Goal: Information Seeking & Learning: Check status

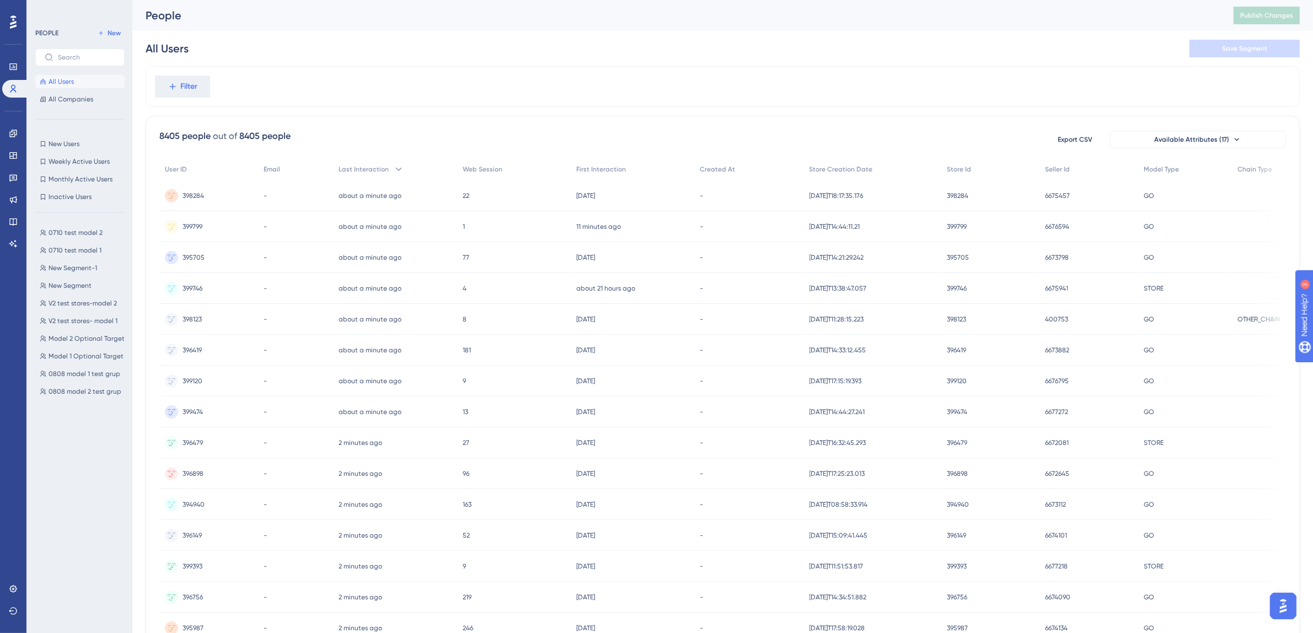
click at [58, 470] on div "0710 test model 2 0710 test model 2 0710 test model 1 0710 test model 1 New Seg…" at bounding box center [83, 418] width 96 height 392
click at [12, 154] on icon at bounding box center [13, 155] width 9 height 9
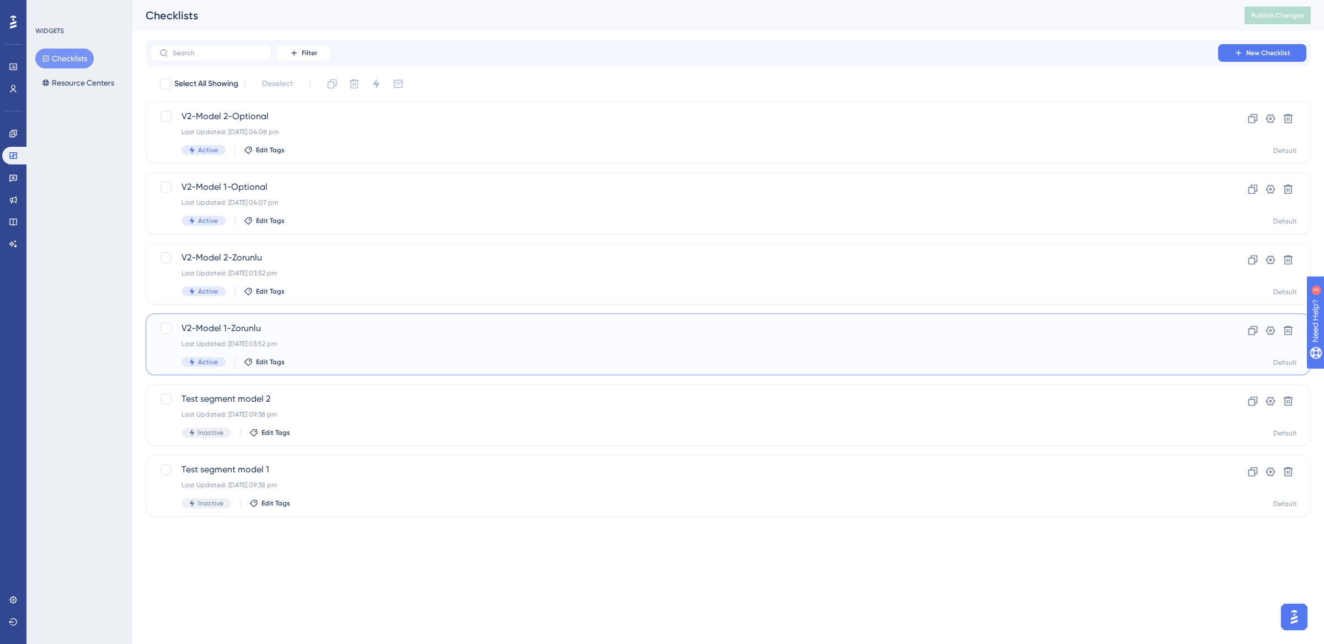
click at [333, 328] on span "V2-Model 1-Zorunlu" at bounding box center [683, 328] width 1005 height 13
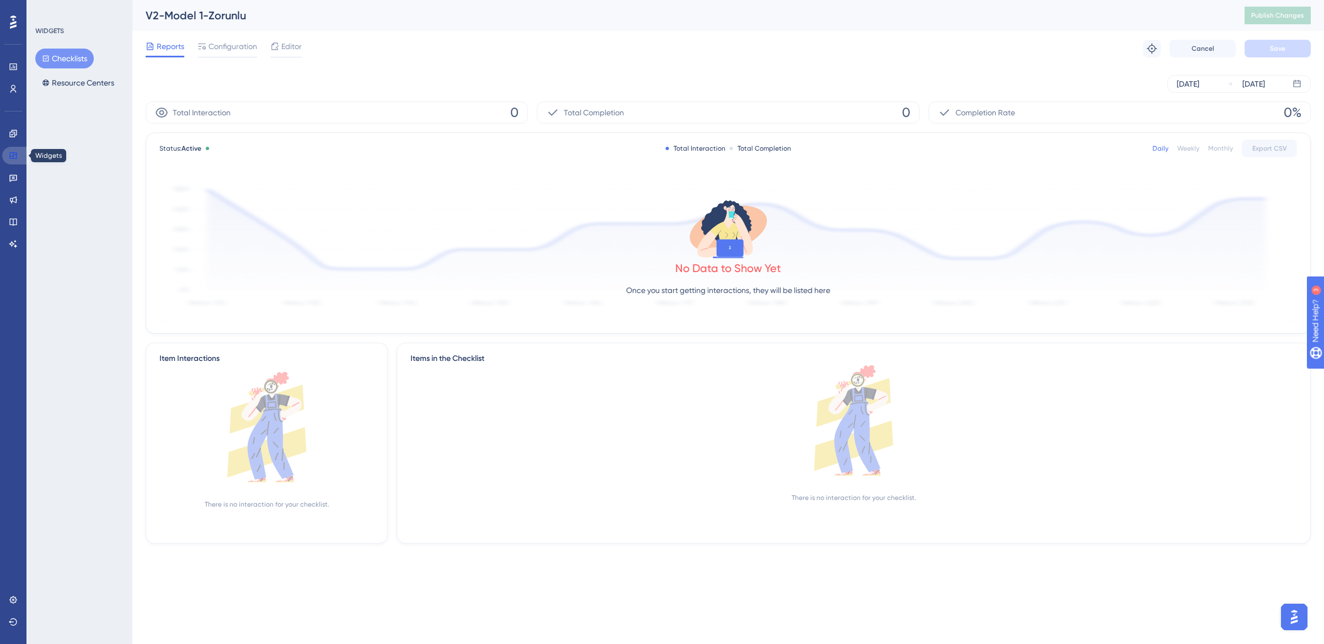
click at [6, 147] on link at bounding box center [15, 156] width 26 height 18
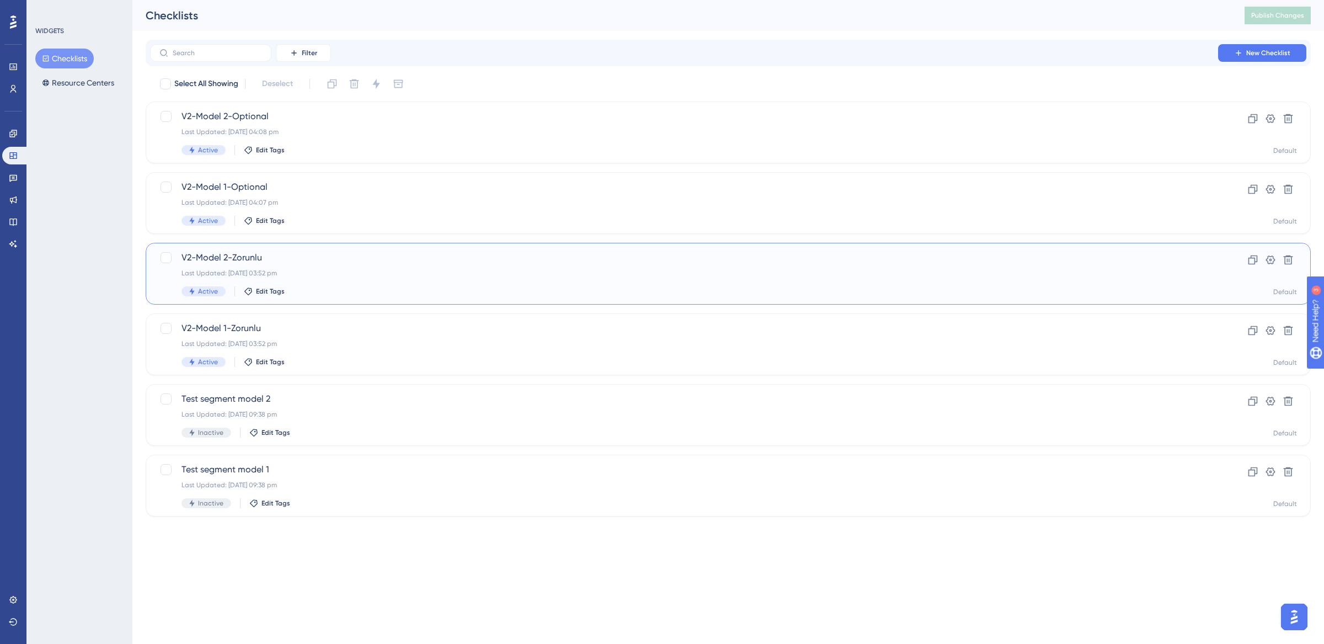
click at [320, 272] on div "Last Updated: 07 Oct 2025 03:52 pm" at bounding box center [683, 273] width 1005 height 9
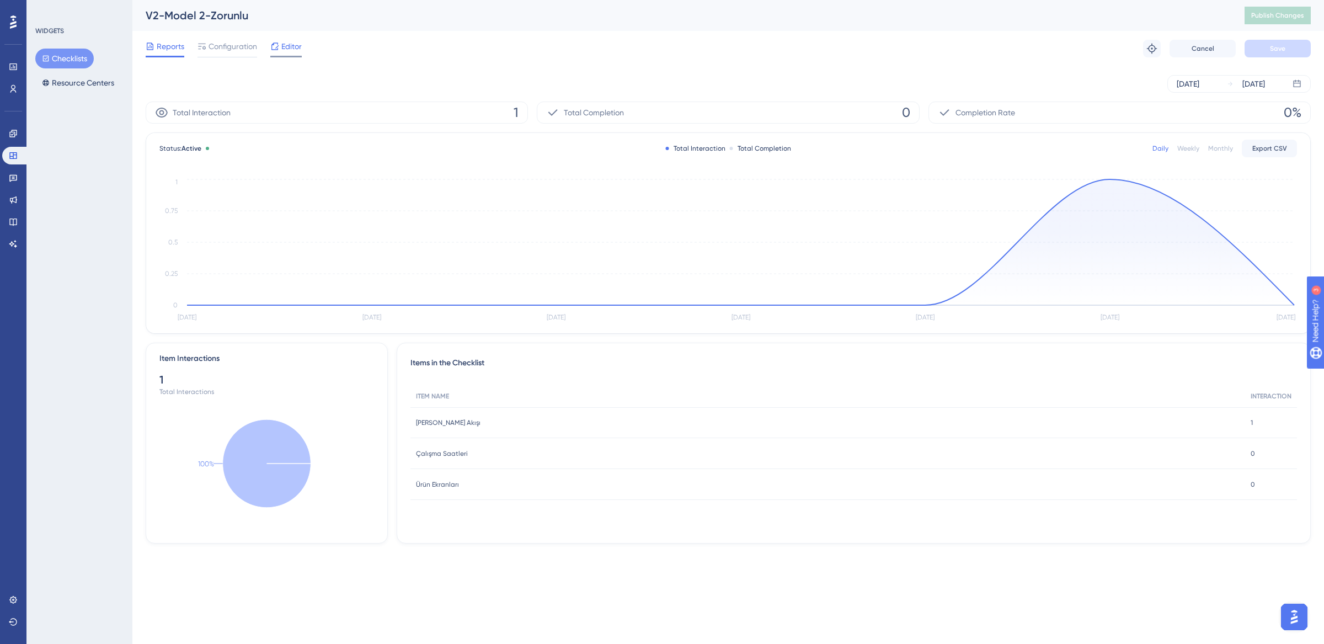
click at [283, 52] on span "Editor" at bounding box center [291, 46] width 20 height 13
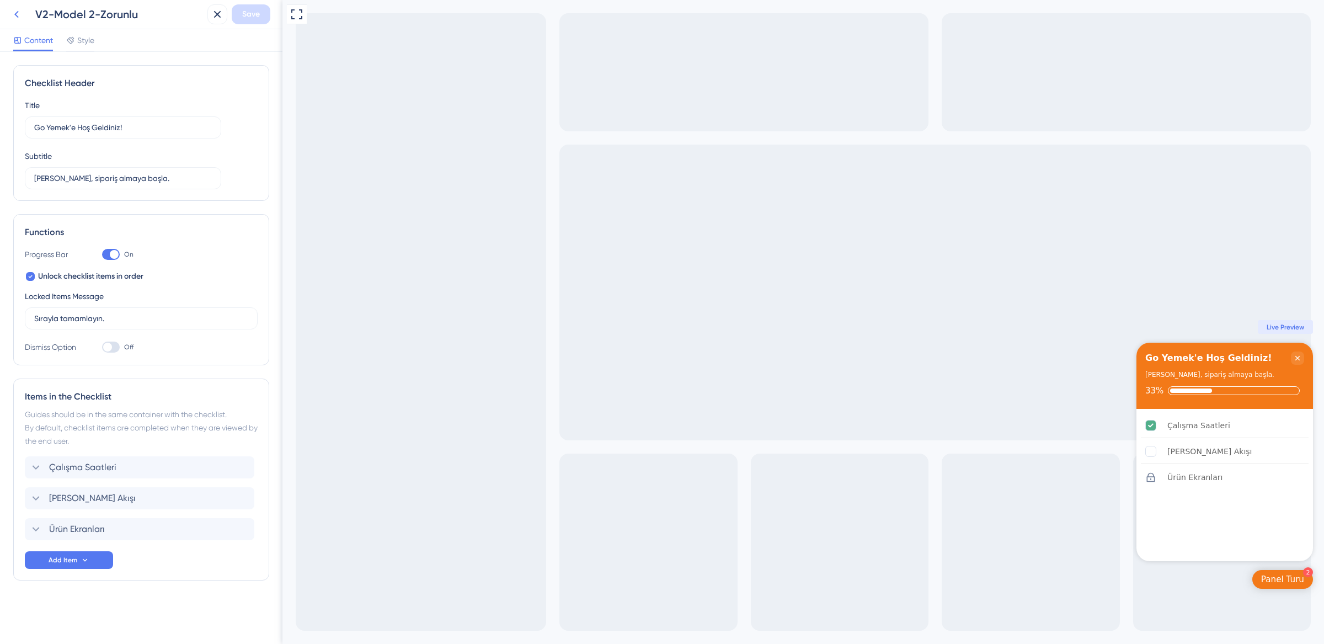
click at [13, 11] on icon at bounding box center [16, 14] width 13 height 13
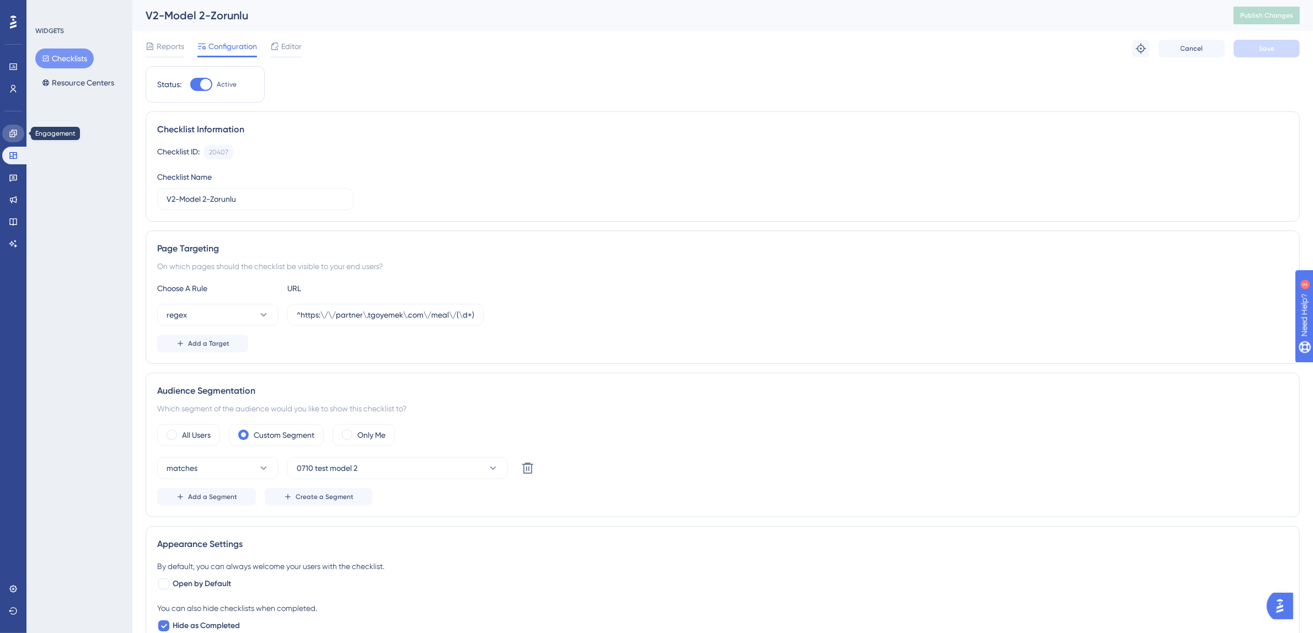
click at [18, 141] on link at bounding box center [13, 134] width 22 height 18
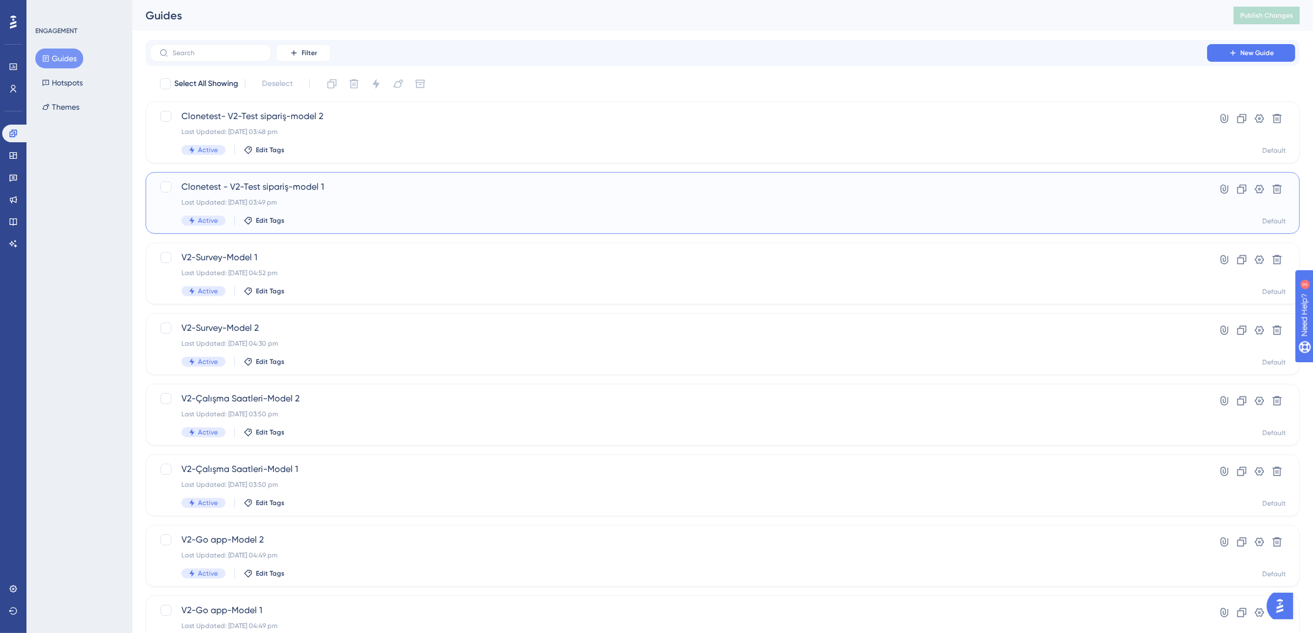
click at [362, 186] on span "Clonetest - V2-Test sipariş-model 1" at bounding box center [678, 186] width 995 height 13
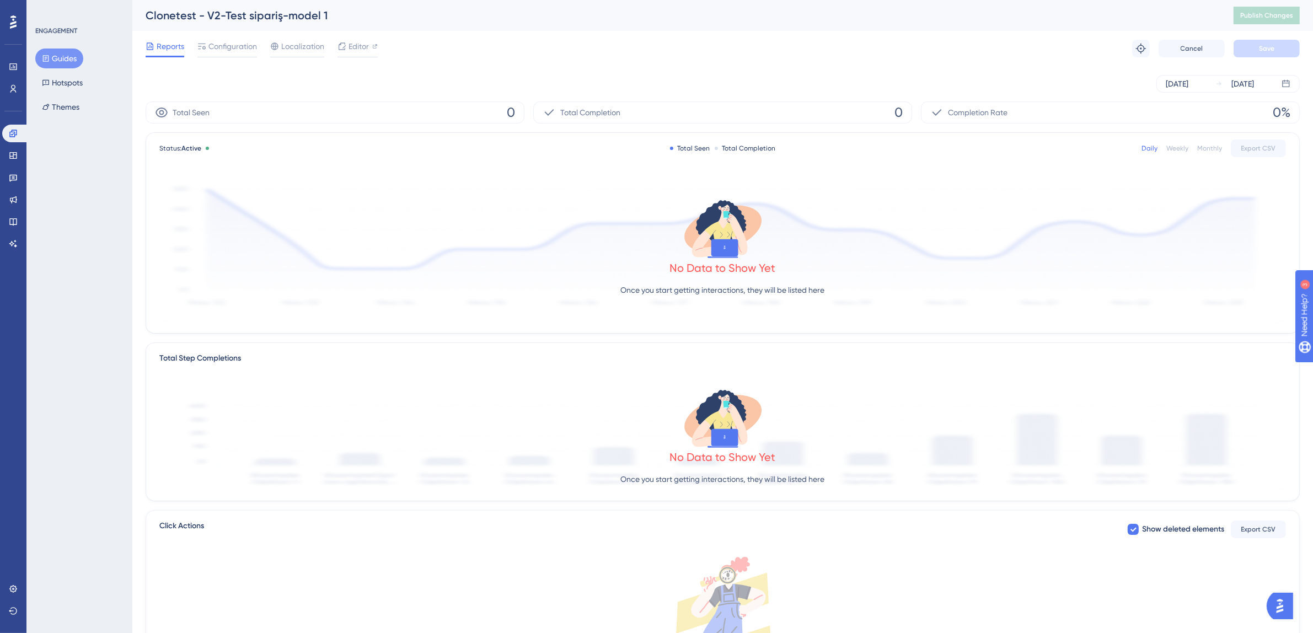
click at [54, 51] on button "Guides" at bounding box center [59, 59] width 48 height 20
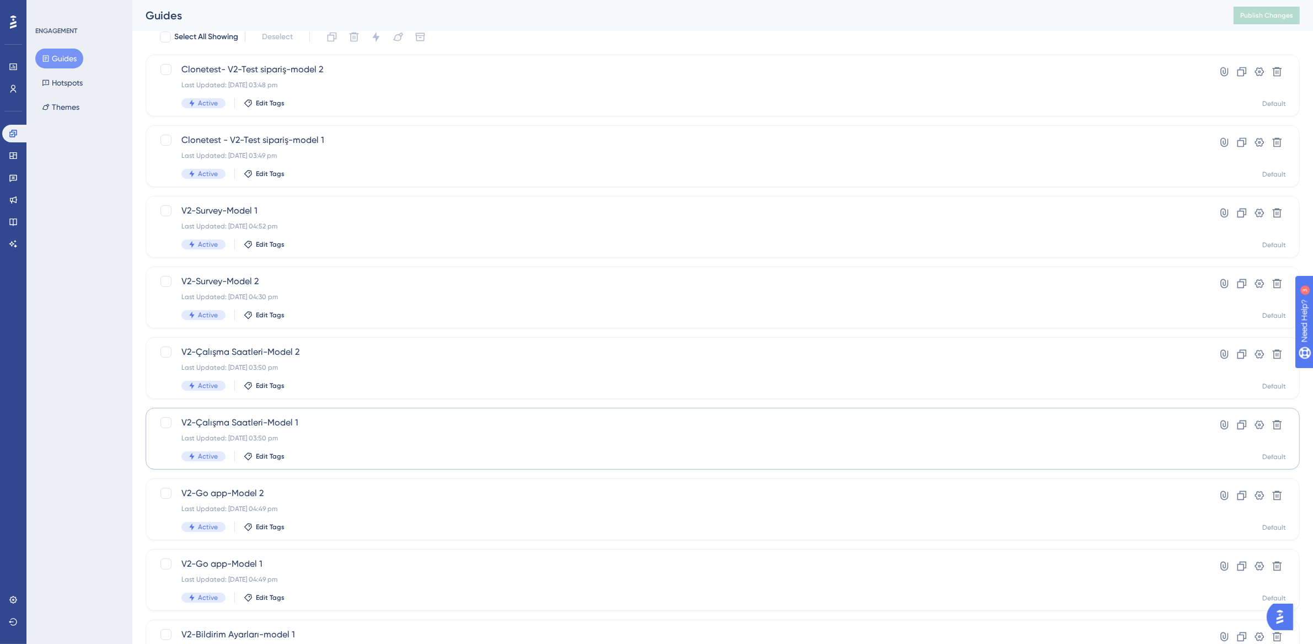
scroll to position [47, 0]
click at [330, 439] on div "Last Updated: [DATE] 03:50 pm" at bounding box center [678, 437] width 995 height 9
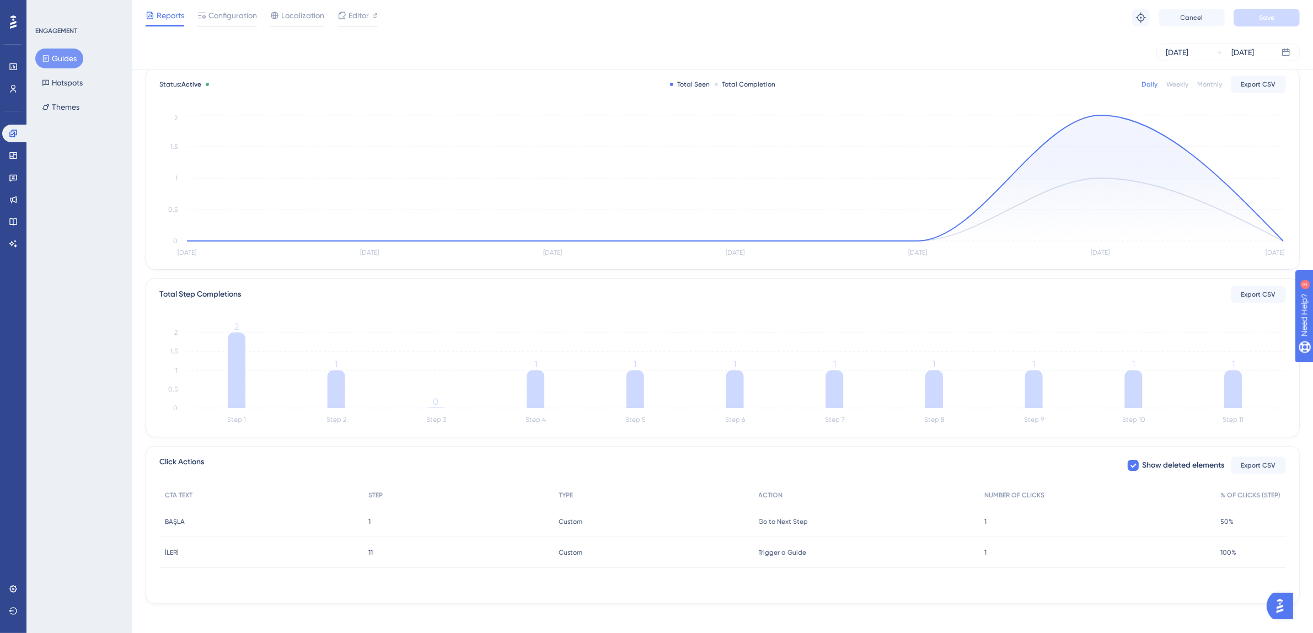
scroll to position [65, 0]
click at [61, 58] on button "Guides" at bounding box center [59, 59] width 48 height 20
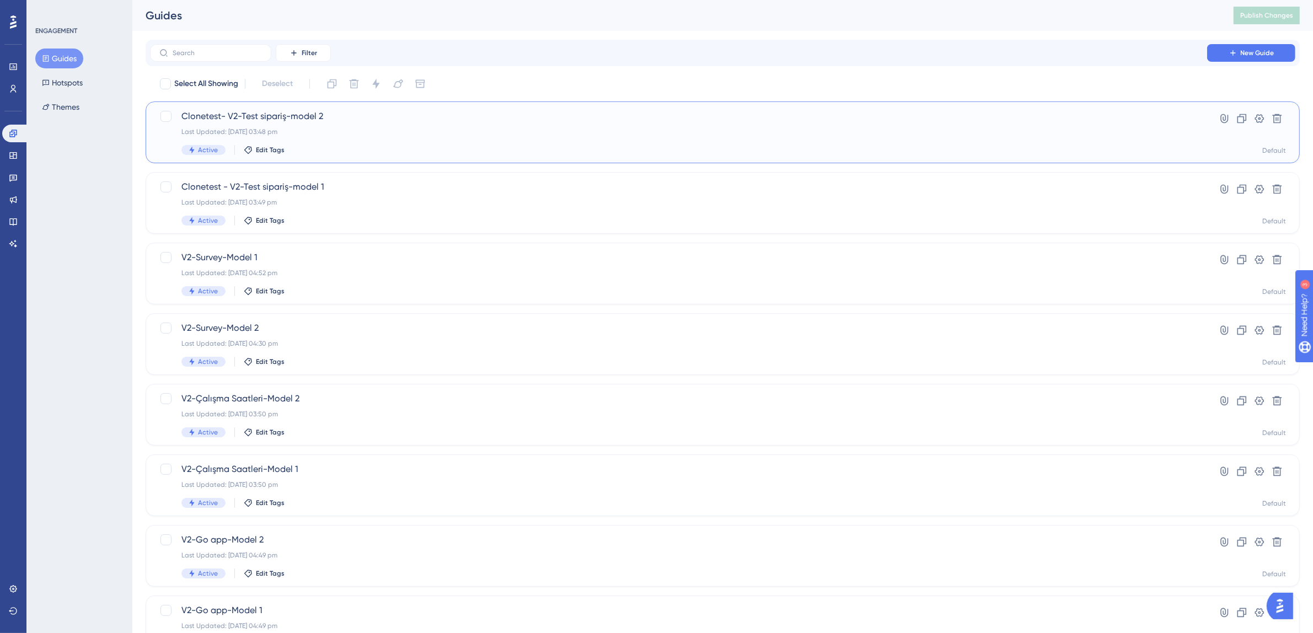
click at [378, 138] on div "Clonetest- V2-Test sipariş-model 2 Last Updated: 07 Oct 2025 03:48 pm Active Ed…" at bounding box center [678, 132] width 995 height 45
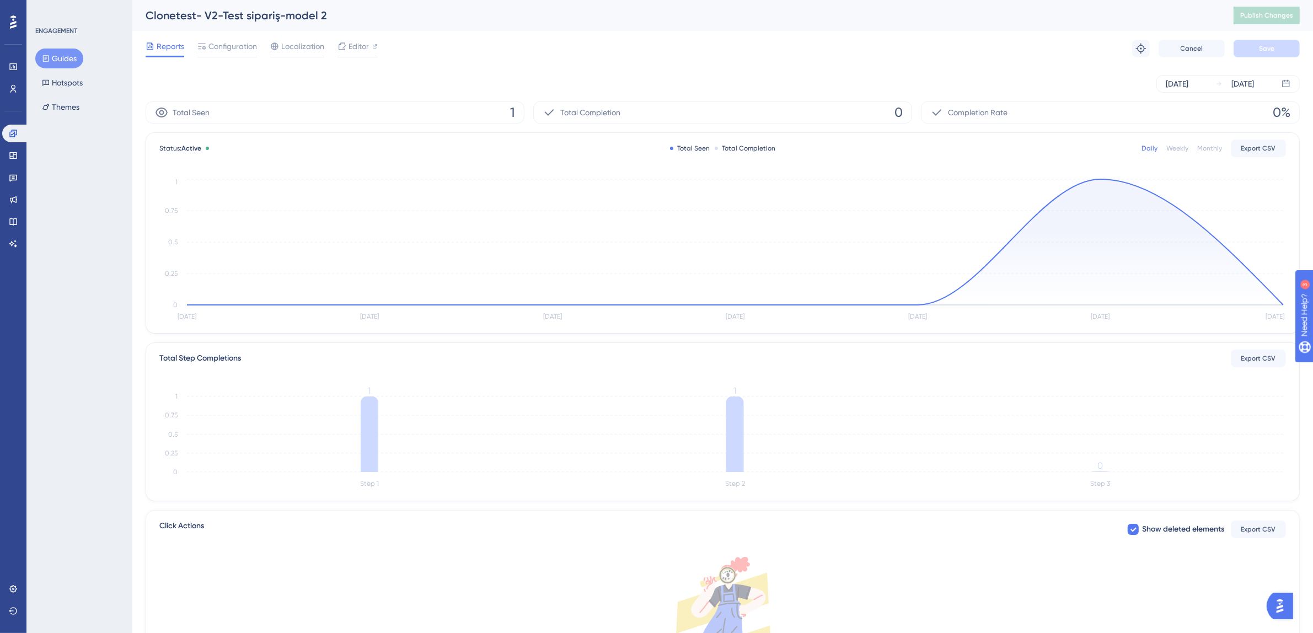
drag, startPoint x: 54, startPoint y: 56, endPoint x: 61, endPoint y: 62, distance: 9.4
click at [54, 56] on button "Guides" at bounding box center [59, 59] width 48 height 20
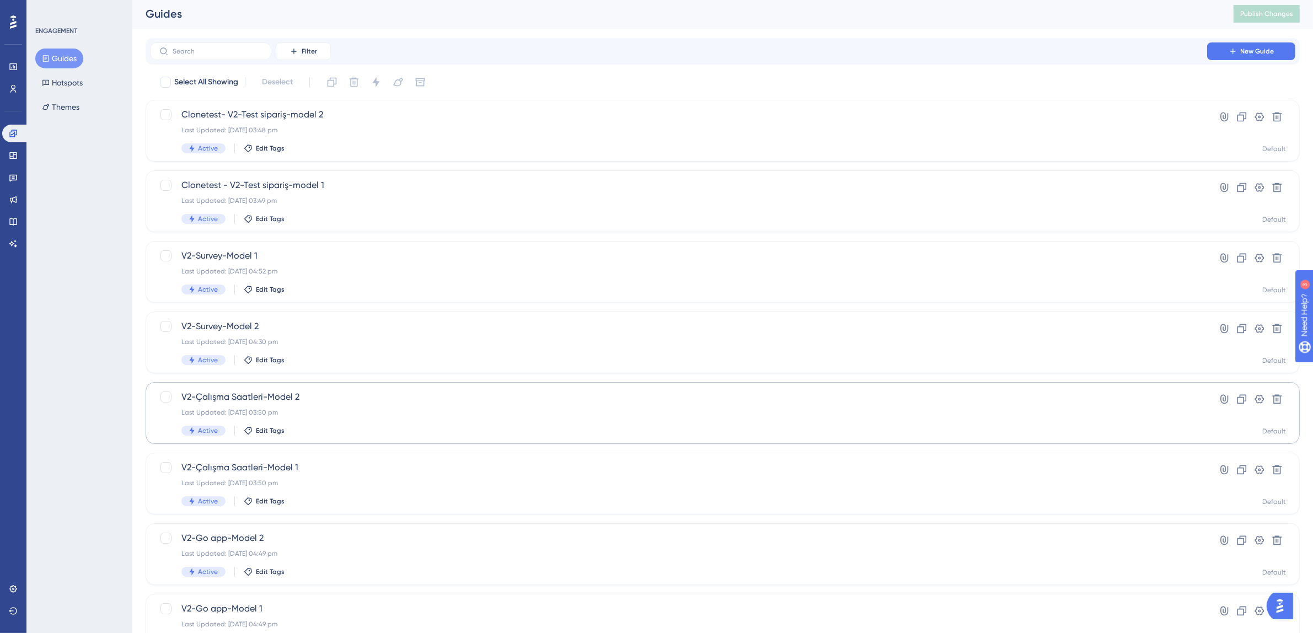
scroll to position [3, 0]
click at [365, 420] on div "V2-Çalışma Saatleri-Model 2 Last Updated: 07 Oct 2025 03:50 pm Active Edit Tags" at bounding box center [678, 411] width 995 height 45
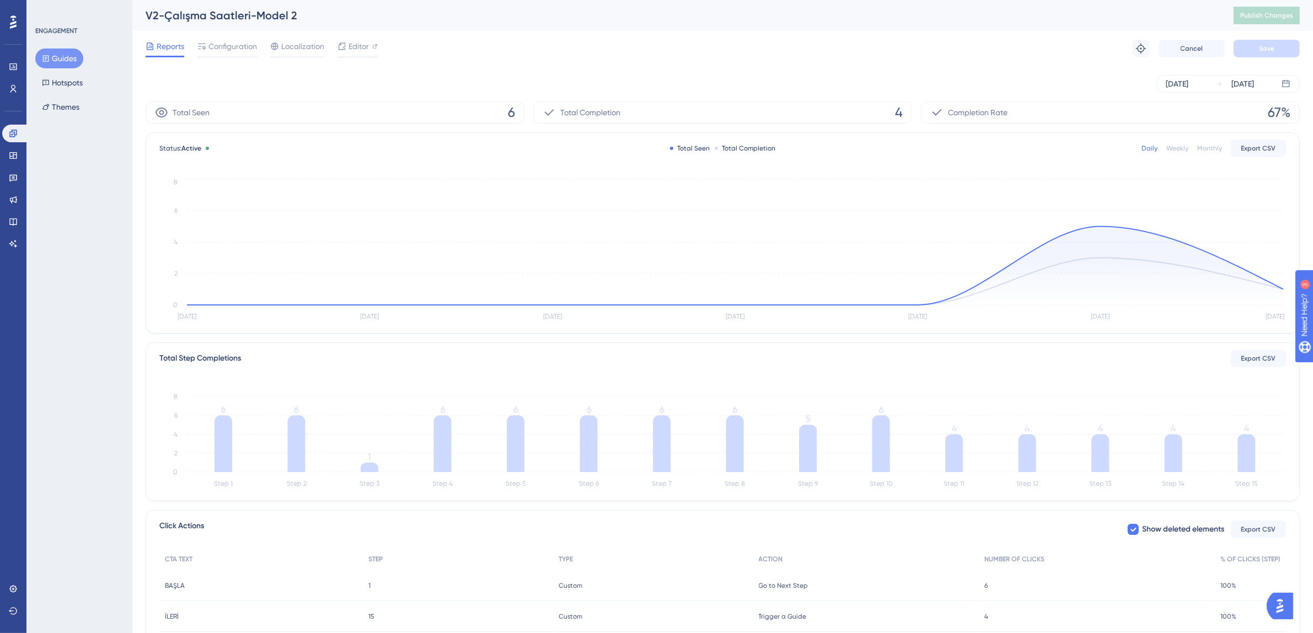
click at [65, 55] on button "Guides" at bounding box center [59, 59] width 48 height 20
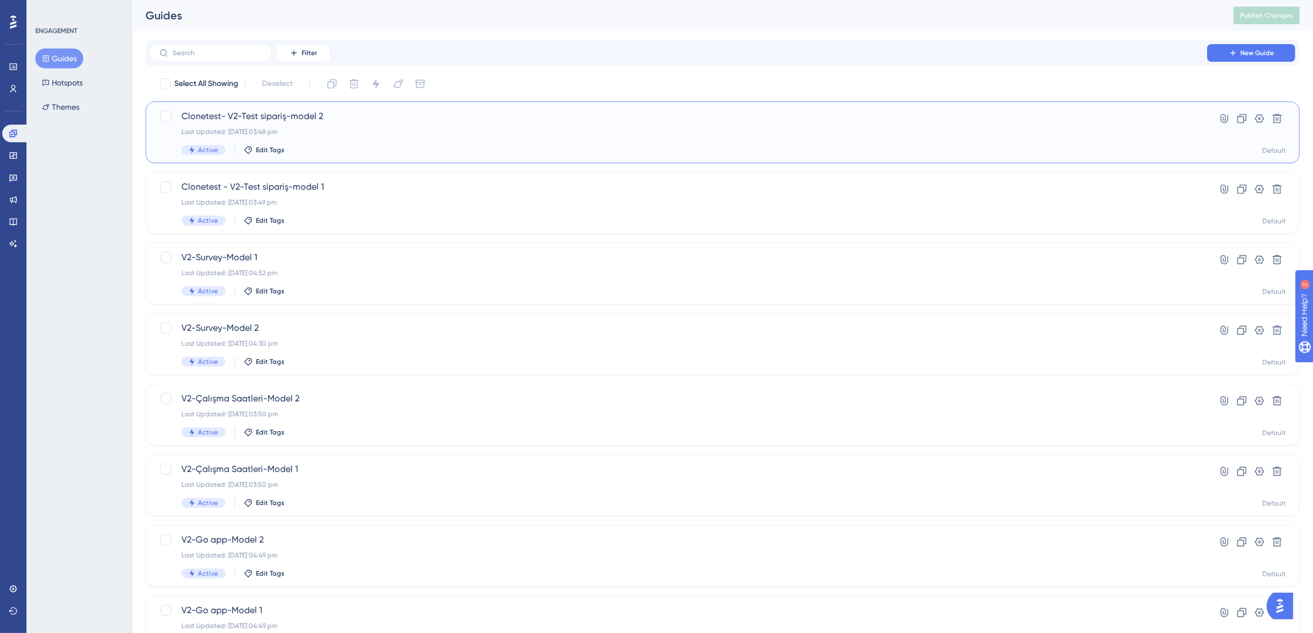
click at [305, 143] on div "Clonetest- V2-Test sipariş-model 2 Last Updated: 07 Oct 2025 03:48 pm Active Ed…" at bounding box center [678, 132] width 995 height 45
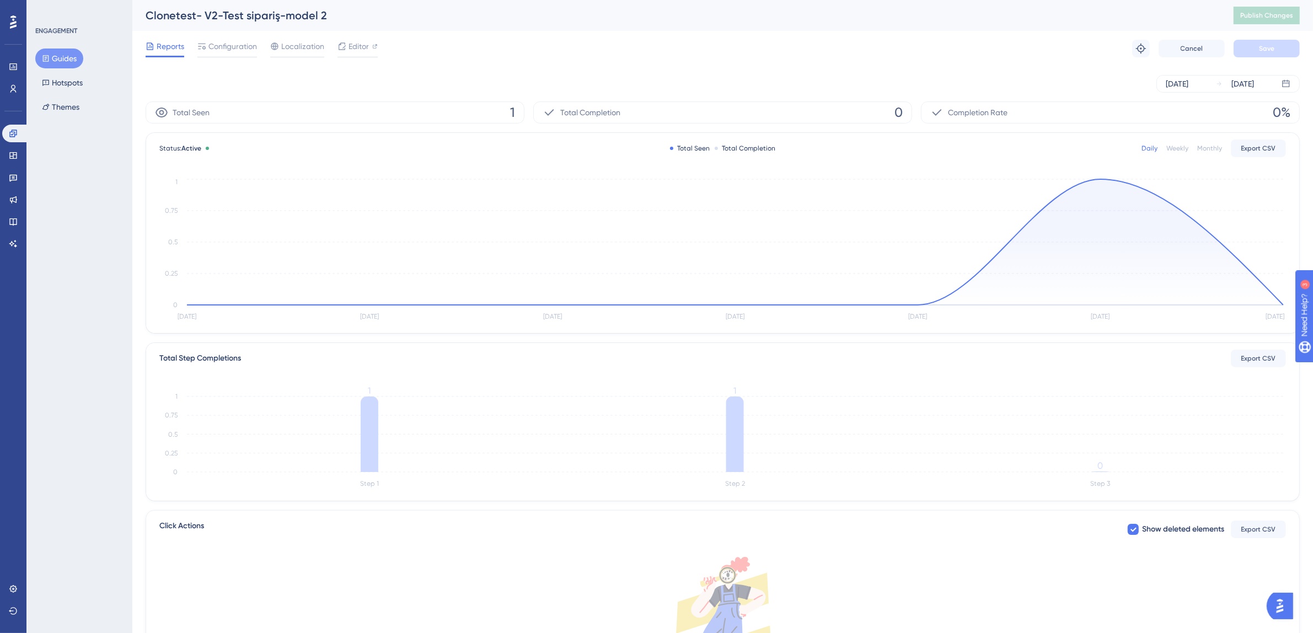
click at [50, 60] on button "Guides" at bounding box center [59, 59] width 48 height 20
